Goal: Connect with others: Connect with others

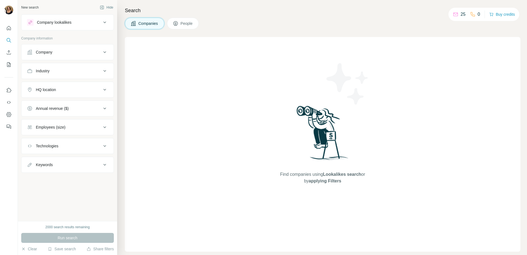
click at [71, 23] on div "Company lookalikes" at bounding box center [54, 23] width 34 height 6
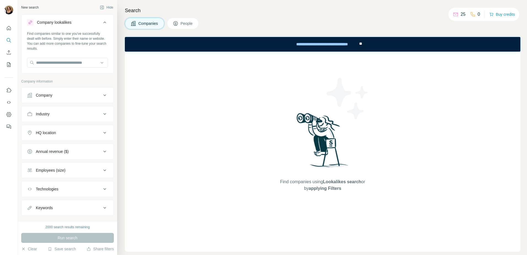
click at [71, 23] on div "Company lookalikes" at bounding box center [54, 23] width 34 height 6
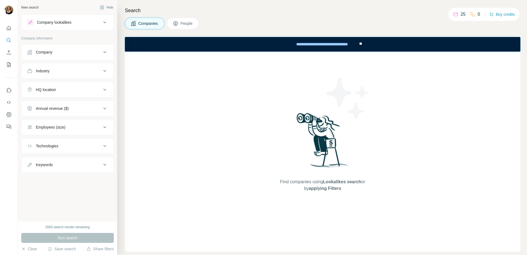
click at [155, 25] on span "Companies" at bounding box center [148, 24] width 20 height 6
click at [50, 52] on div "Company" at bounding box center [44, 52] width 17 height 6
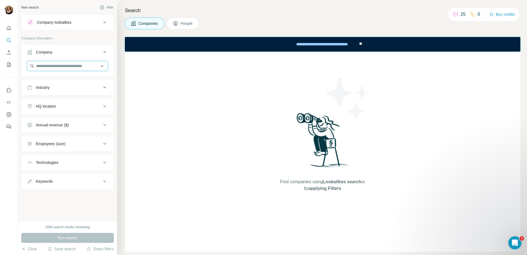
click at [47, 68] on input "text" at bounding box center [67, 66] width 81 height 10
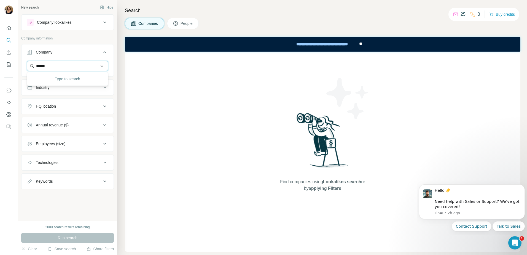
type input "*******"
click at [189, 94] on div "Find companies using Lookalikes search or by applying Filters" at bounding box center [322, 152] width 395 height 200
click at [56, 67] on input "text" at bounding box center [67, 66] width 81 height 10
type input "*******"
click at [56, 80] on p "VitsGen Therapeutics" at bounding box center [61, 78] width 37 height 6
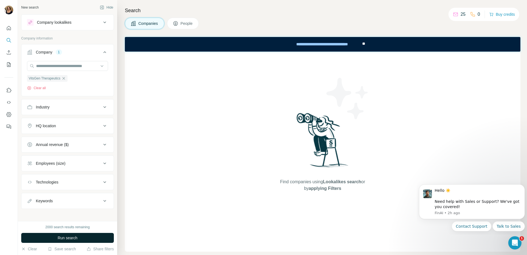
click at [72, 239] on span "Run search" at bounding box center [68, 238] width 20 height 6
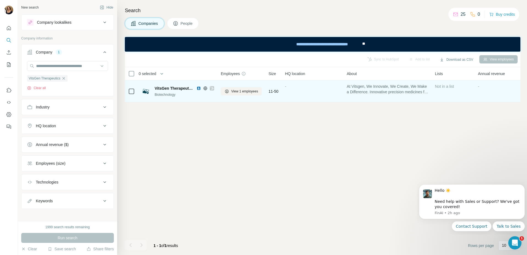
click at [162, 88] on span "VitsGen Therapeutics" at bounding box center [174, 88] width 39 height 6
click at [241, 92] on span "View 1 employees" at bounding box center [244, 91] width 27 height 5
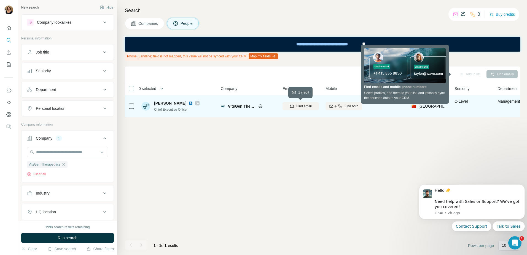
click at [303, 109] on button "Find email" at bounding box center [300, 106] width 36 height 8
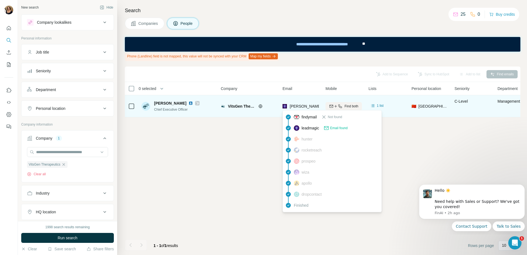
click at [305, 106] on span "[PERSON_NAME][EMAIL_ADDRESS][DOMAIN_NAME]" at bounding box center [338, 106] width 97 height 4
click at [299, 107] on span "[PERSON_NAME][EMAIL_ADDRESS][DOMAIN_NAME]" at bounding box center [338, 106] width 97 height 4
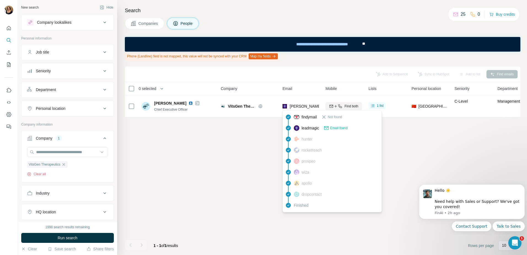
drag, startPoint x: 290, startPoint y: 104, endPoint x: 267, endPoint y: 130, distance: 34.9
click at [267, 130] on div "Add to Sequence Sync to HubSpot Add to list Find emails 0 selected People Compa…" at bounding box center [322, 160] width 395 height 188
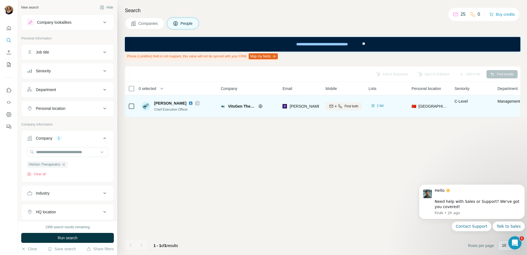
click at [160, 102] on span "[PERSON_NAME]" at bounding box center [170, 103] width 32 height 6
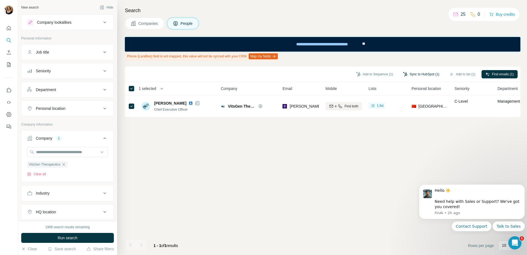
click at [421, 75] on button "Sync to HubSpot (1)" at bounding box center [421, 74] width 44 height 8
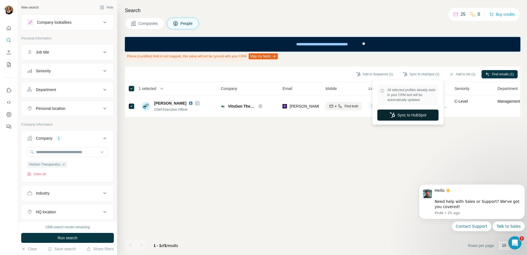
click at [408, 116] on button "Sync to HubSpot" at bounding box center [407, 114] width 61 height 11
